Goal: Task Accomplishment & Management: Manage account settings

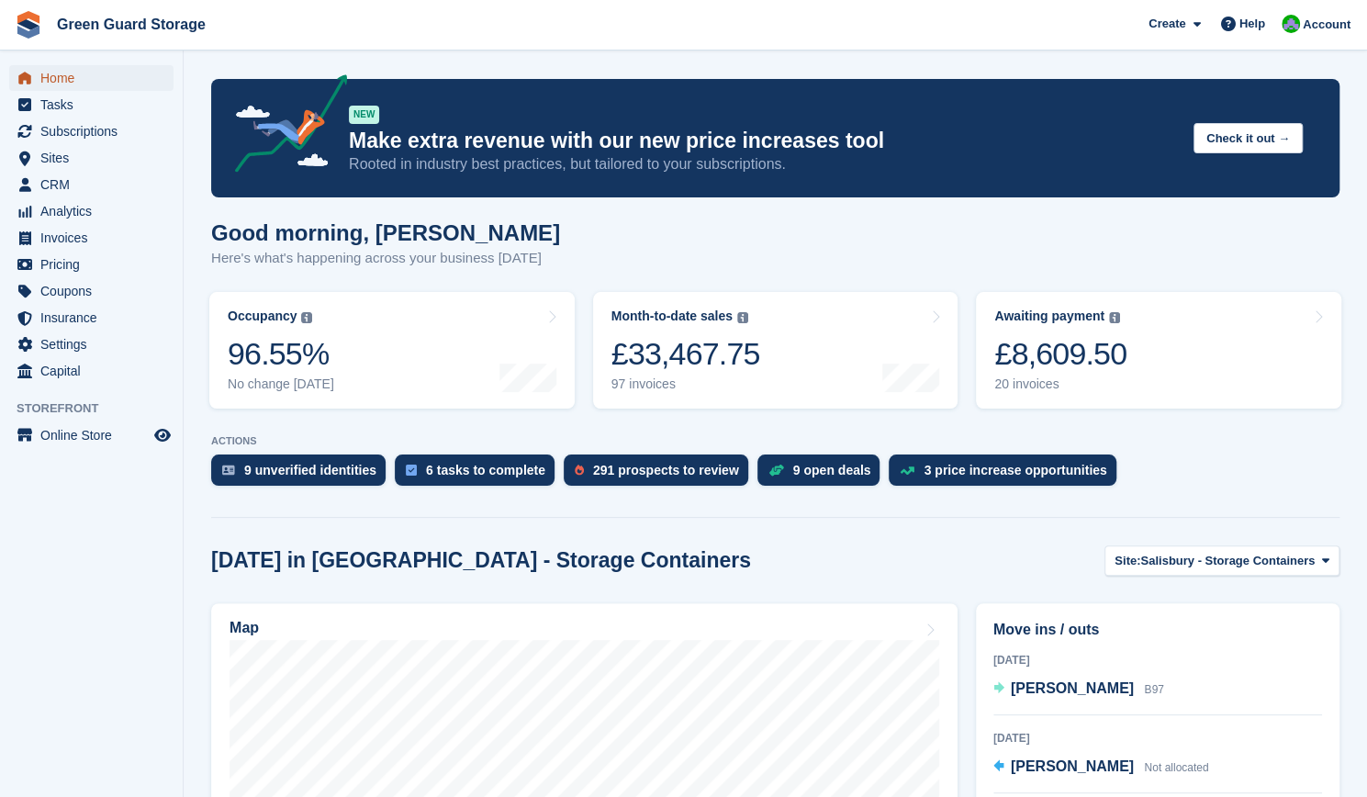
drag, startPoint x: 57, startPoint y: 107, endPoint x: 50, endPoint y: 82, distance: 25.9
click at [50, 82] on span "Home" at bounding box center [95, 78] width 110 height 26
click at [57, 129] on span "Subscriptions" at bounding box center [95, 131] width 110 height 26
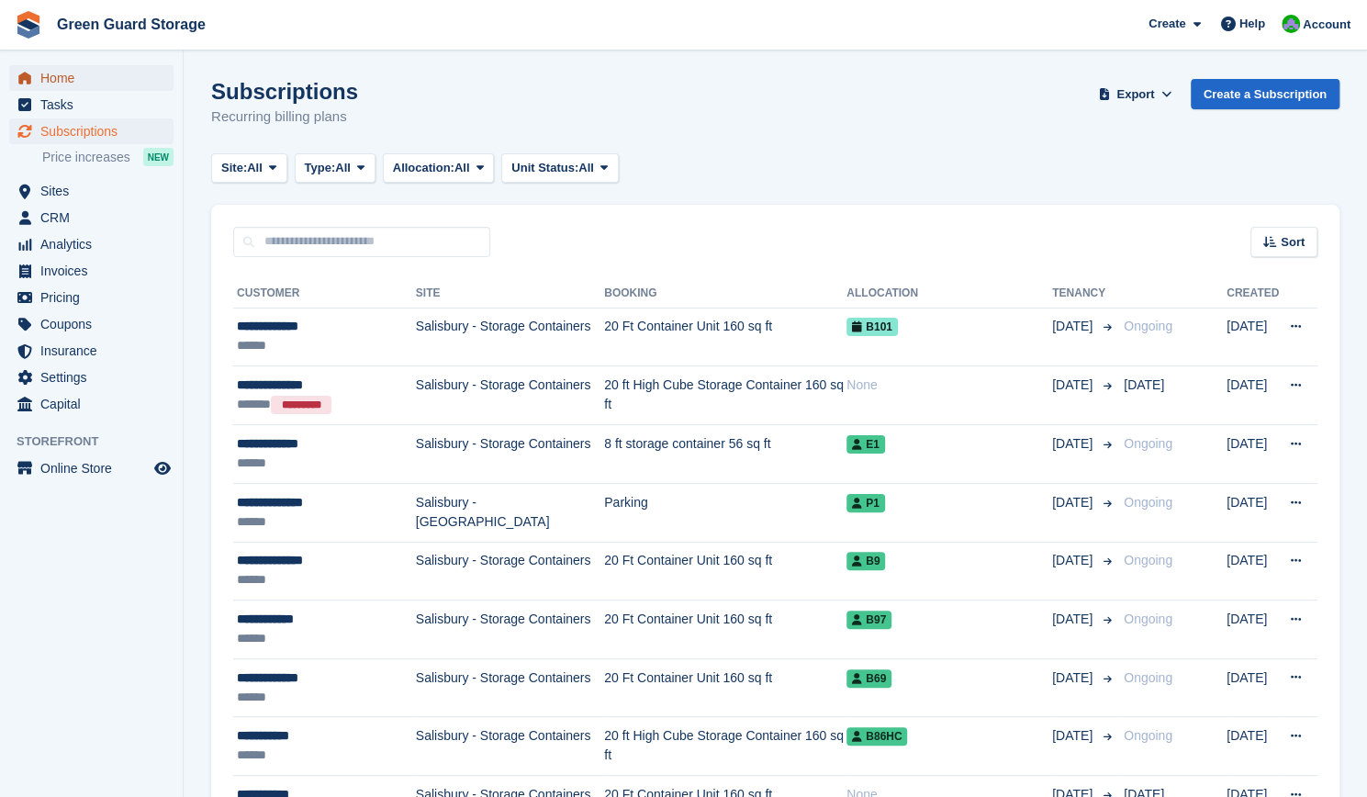
click at [59, 73] on span "Home" at bounding box center [95, 78] width 110 height 26
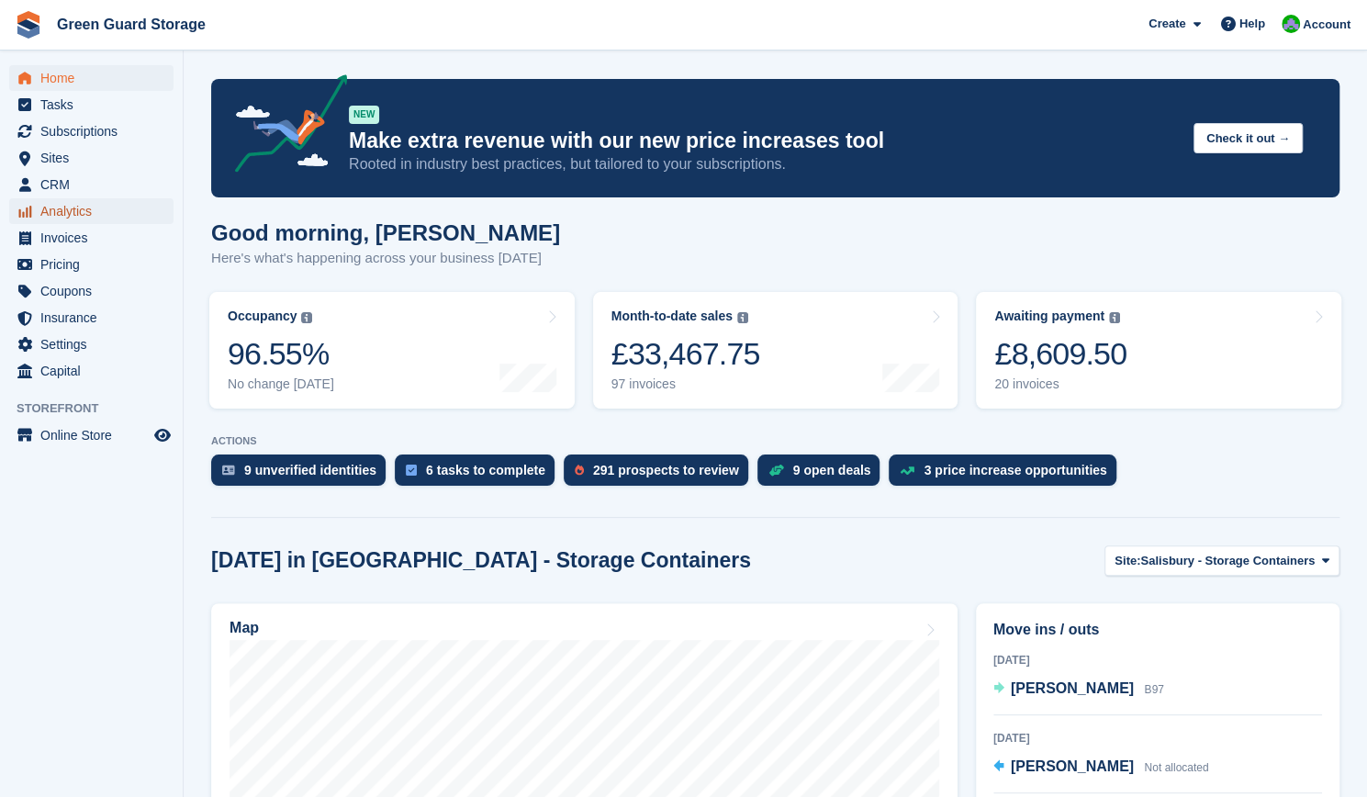
click at [61, 208] on span "Analytics" at bounding box center [95, 211] width 110 height 26
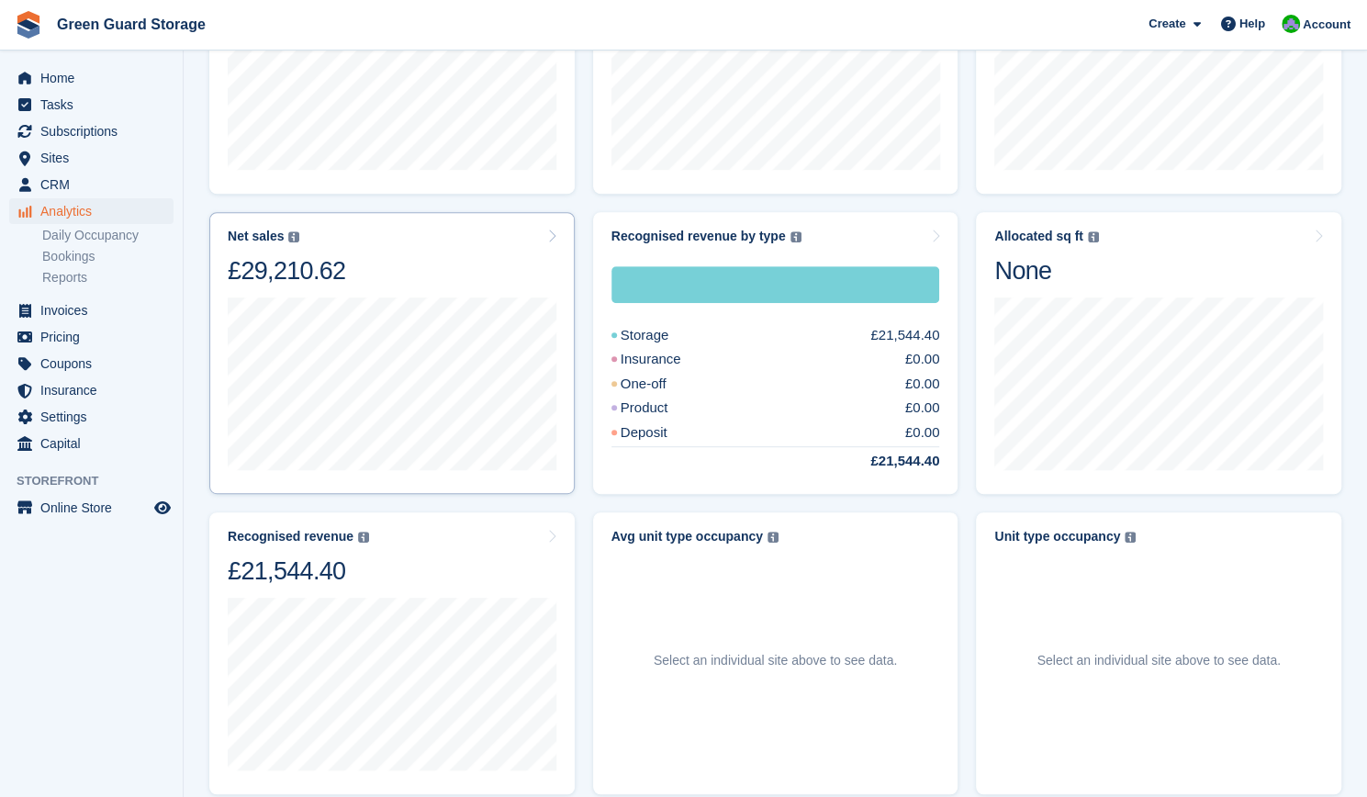
scroll to position [366, 0]
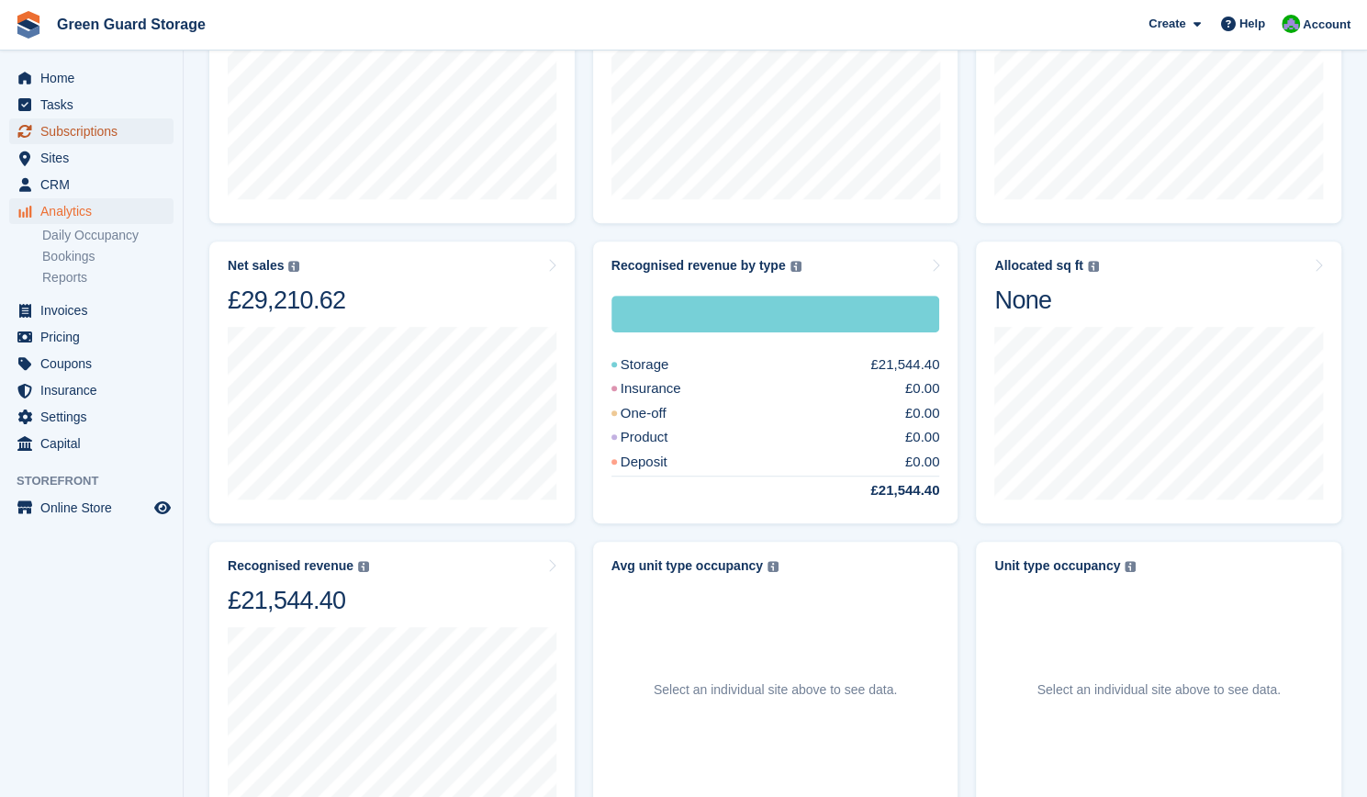
click at [51, 139] on span "Subscriptions" at bounding box center [95, 131] width 110 height 26
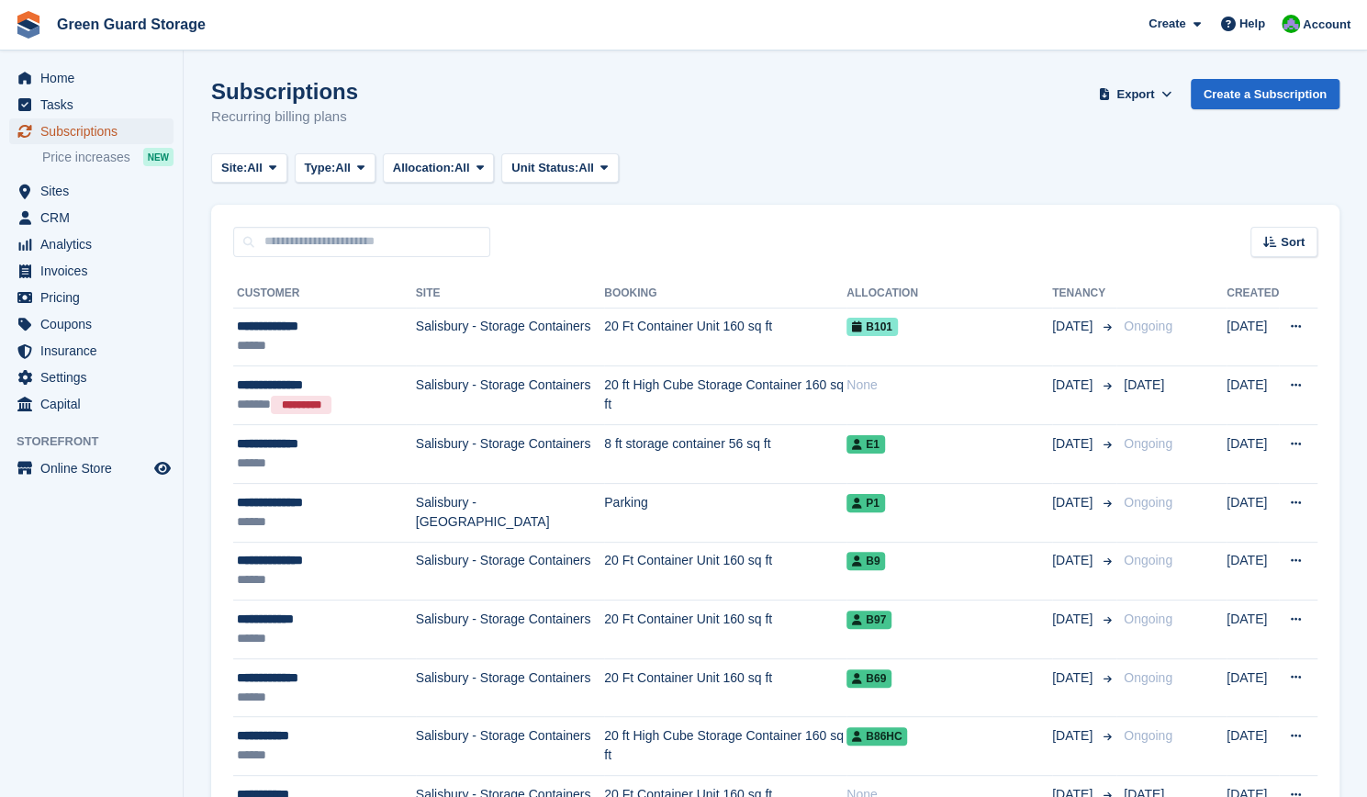
click at [77, 133] on span "Subscriptions" at bounding box center [95, 131] width 110 height 26
click at [484, 162] on icon at bounding box center [480, 168] width 7 height 12
click at [455, 243] on link "Allocated" at bounding box center [471, 244] width 160 height 33
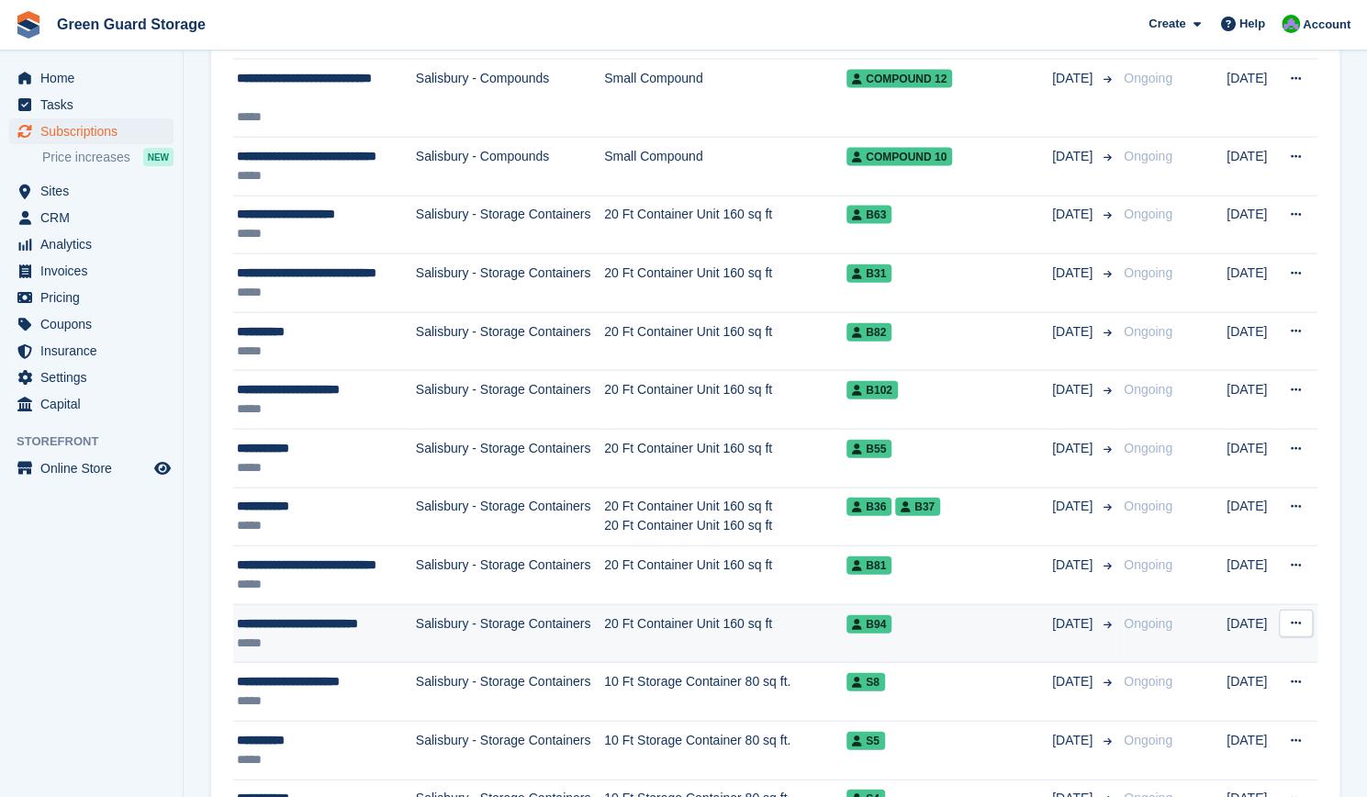
scroll to position [2546, 0]
